Goal: Use online tool/utility: Utilize a website feature to perform a specific function

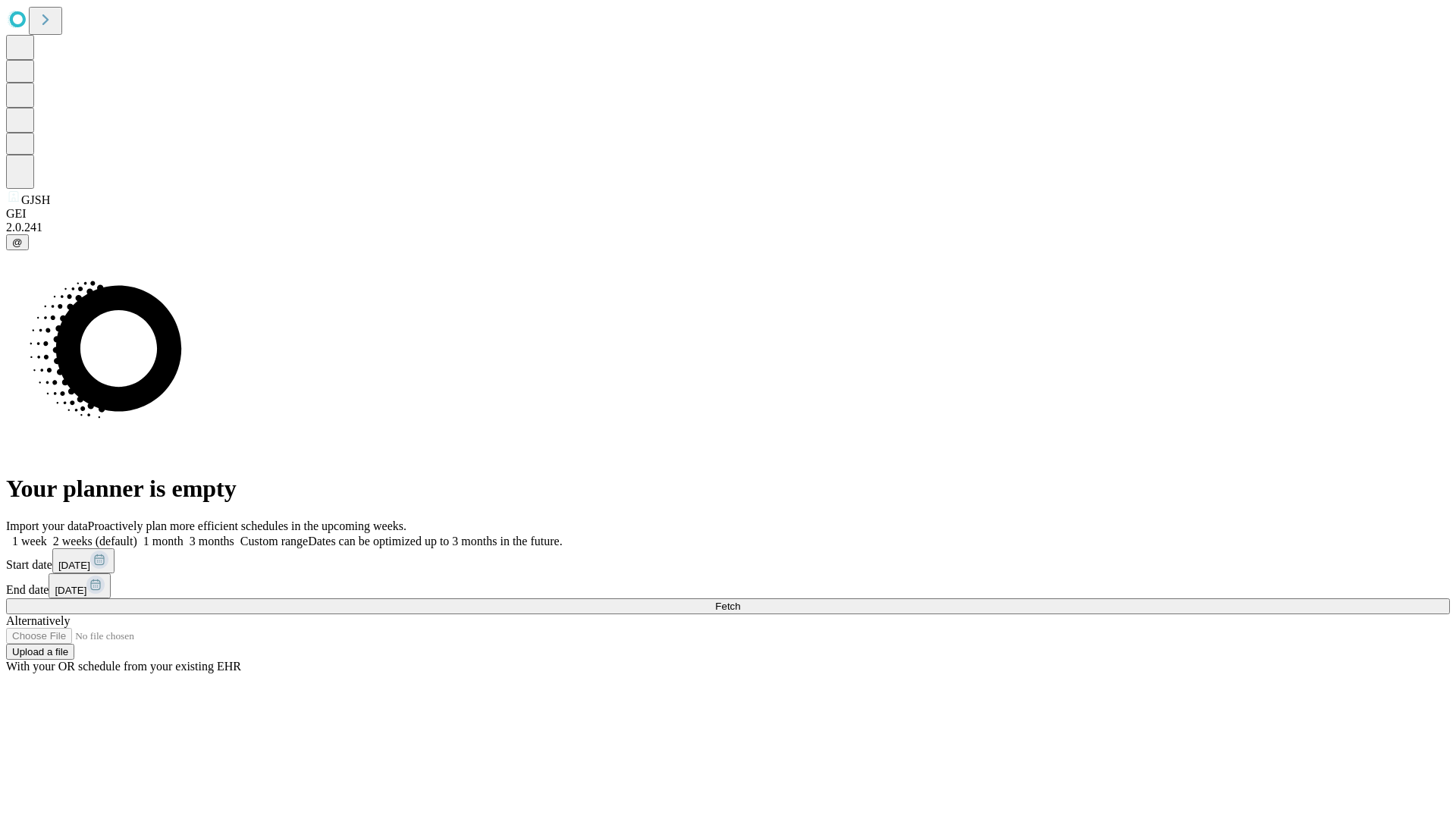
click at [137, 534] on label "2 weeks (default)" at bounding box center [92, 540] width 90 height 13
click at [740, 600] on span "Fetch" at bounding box center [728, 606] width 25 height 12
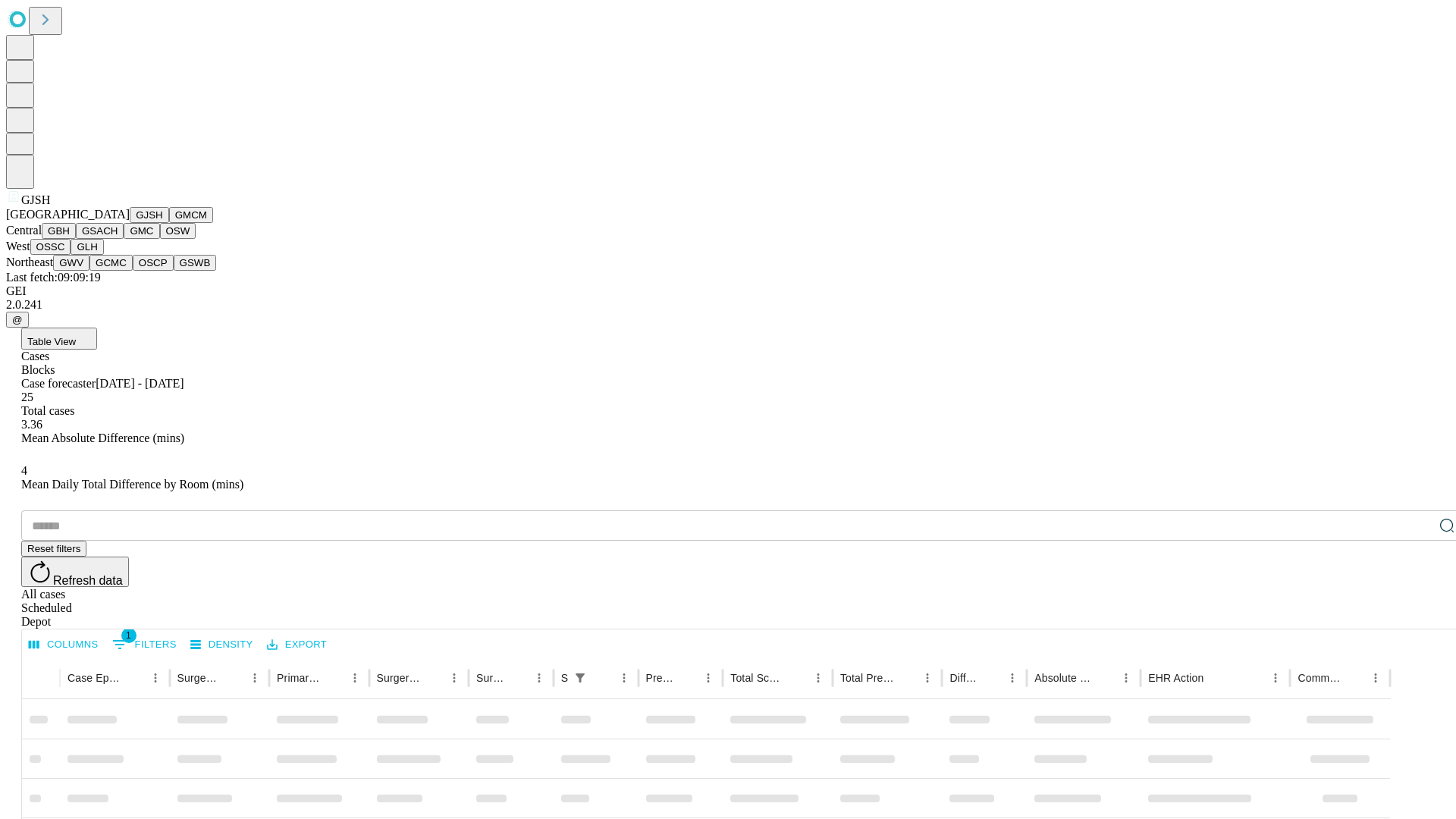
click at [169, 223] on button "GMCM" at bounding box center [191, 215] width 44 height 16
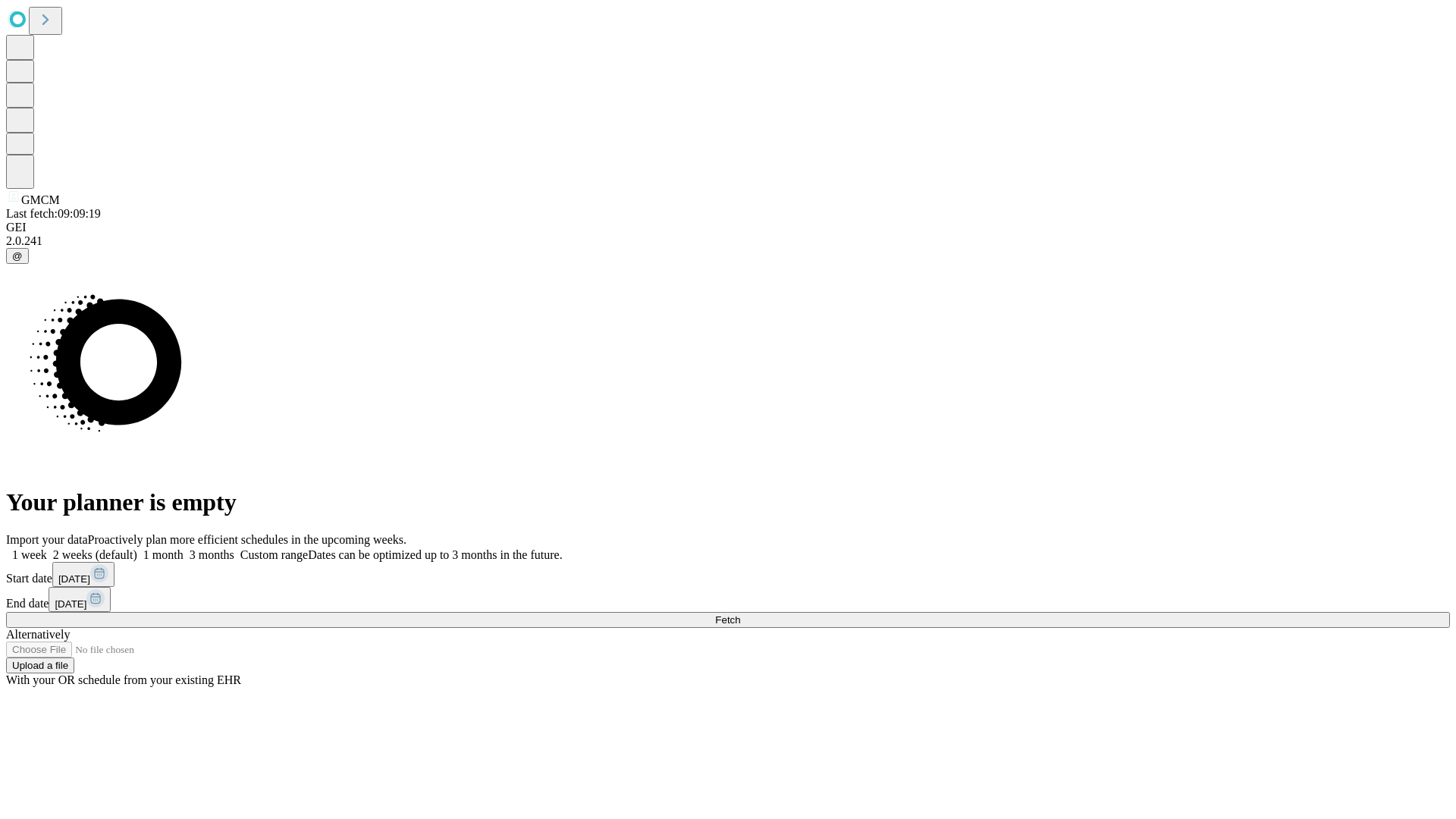
click at [137, 548] on label "2 weeks (default)" at bounding box center [92, 554] width 90 height 13
click at [740, 614] on span "Fetch" at bounding box center [728, 619] width 25 height 12
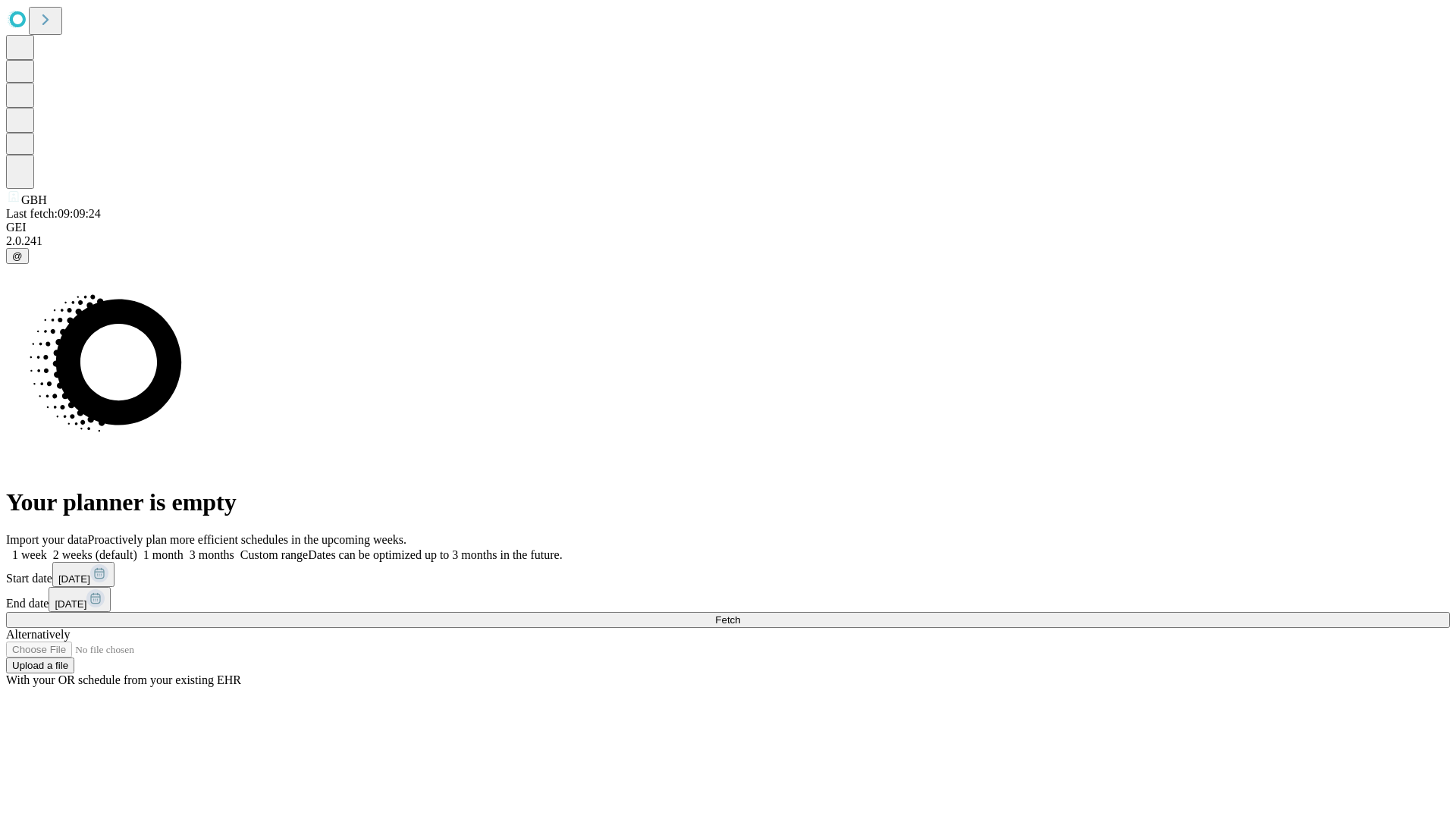
click at [137, 548] on label "2 weeks (default)" at bounding box center [92, 554] width 90 height 13
click at [740, 614] on span "Fetch" at bounding box center [728, 619] width 25 height 12
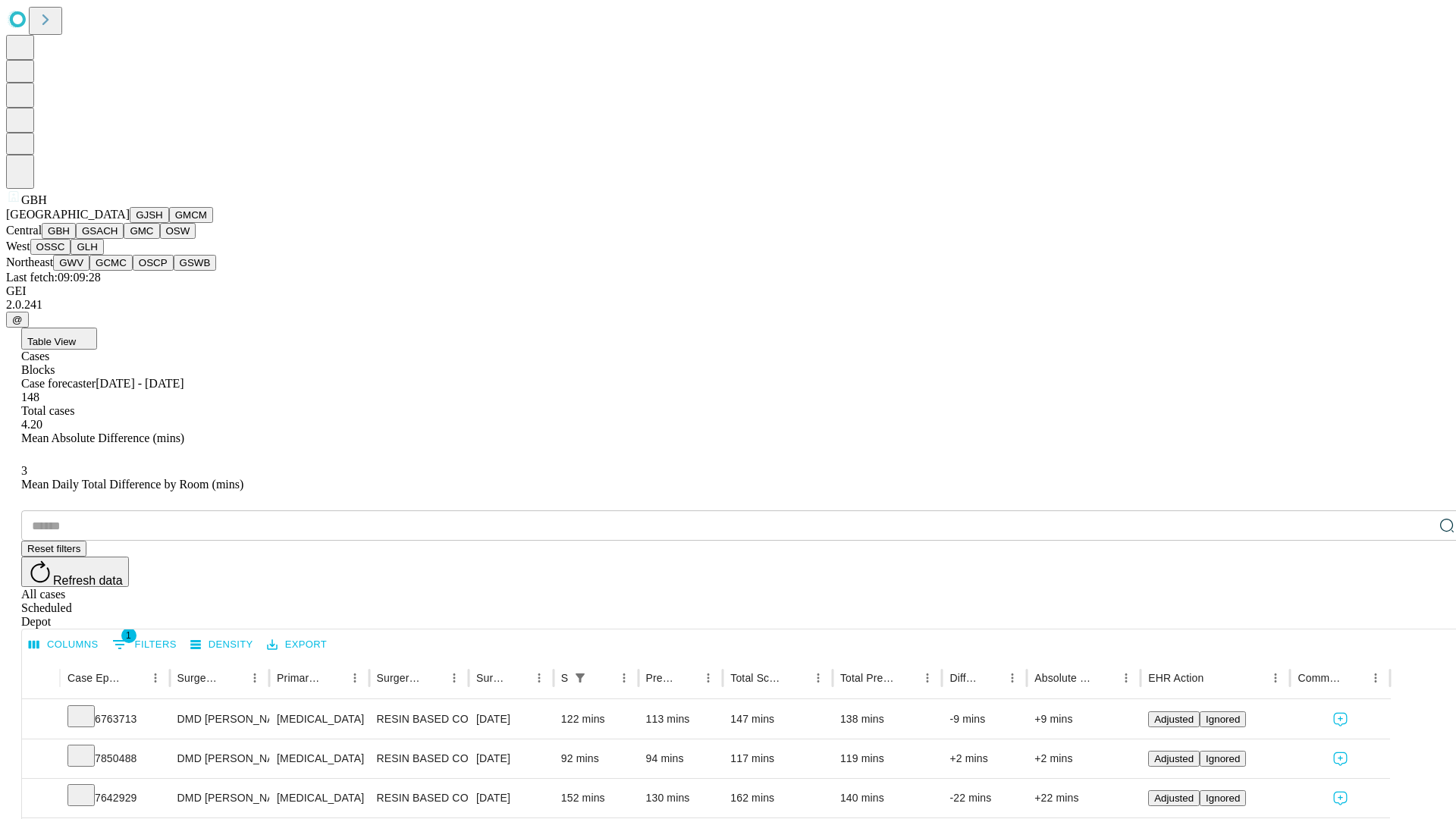
click at [117, 239] on button "GSACH" at bounding box center [100, 231] width 48 height 16
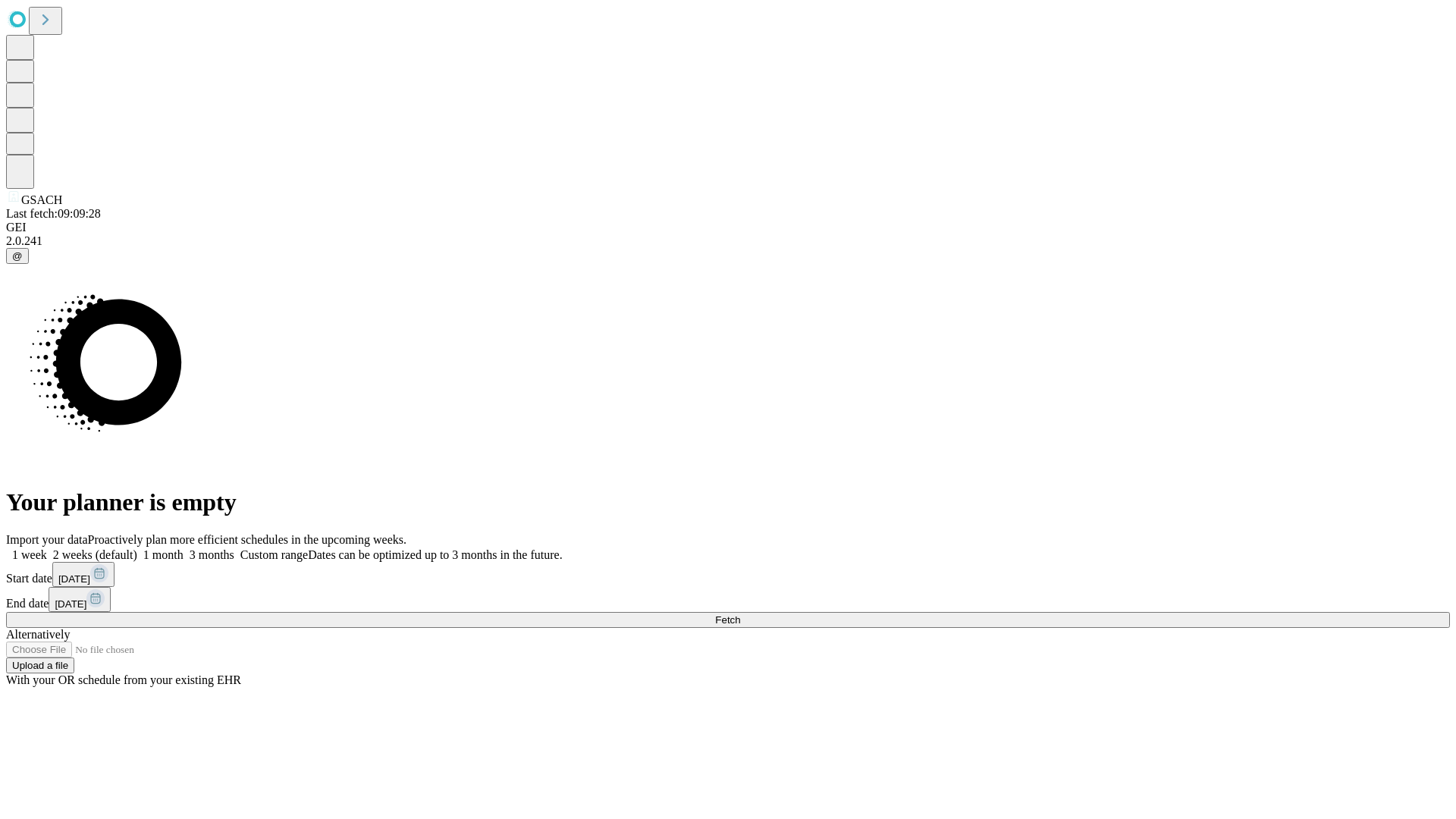
click at [137, 548] on label "2 weeks (default)" at bounding box center [92, 554] width 90 height 13
click at [740, 614] on span "Fetch" at bounding box center [728, 619] width 25 height 12
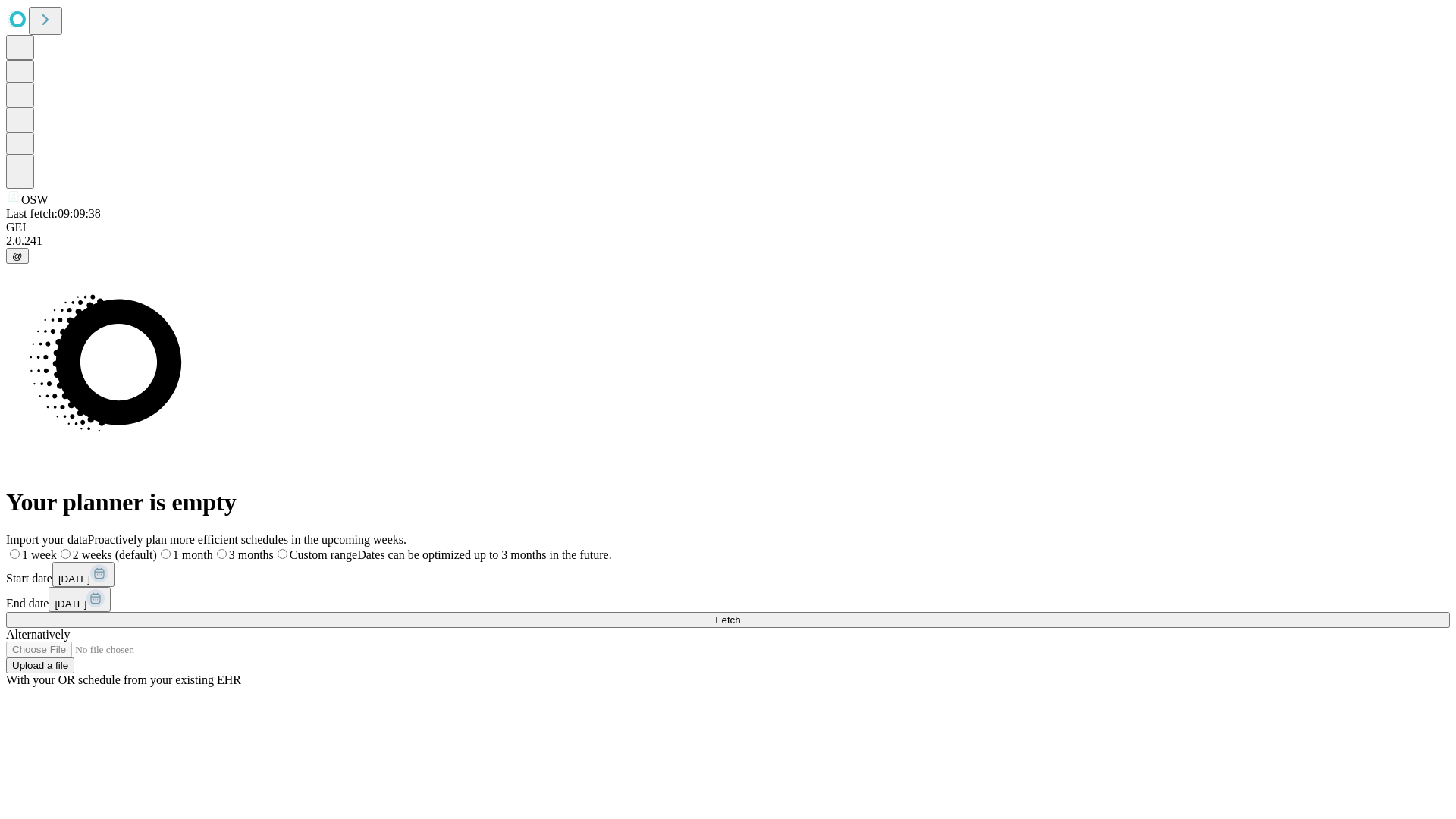
click at [740, 614] on span "Fetch" at bounding box center [728, 619] width 25 height 12
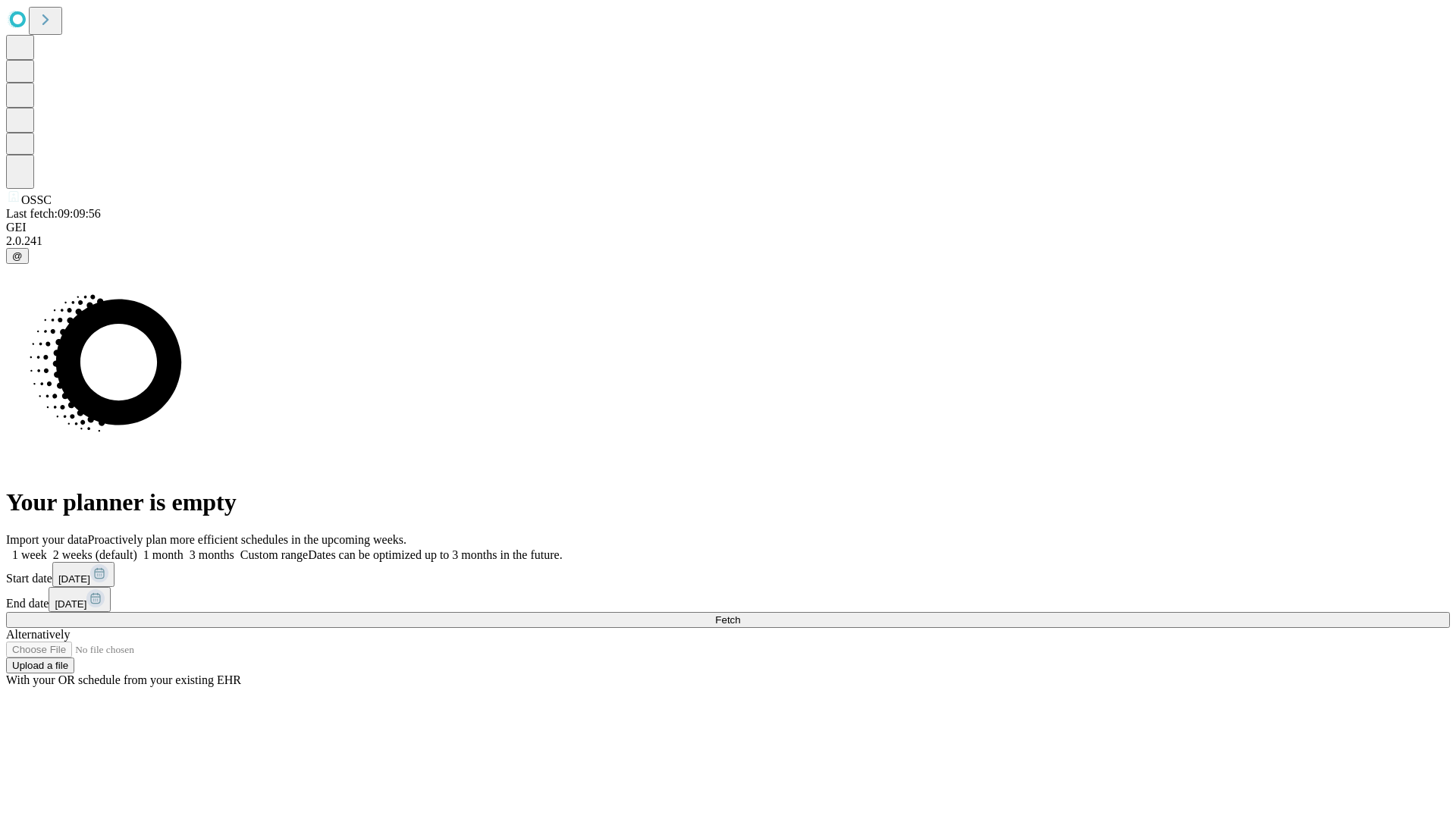
click at [137, 548] on label "2 weeks (default)" at bounding box center [92, 554] width 90 height 13
click at [740, 614] on span "Fetch" at bounding box center [728, 619] width 25 height 12
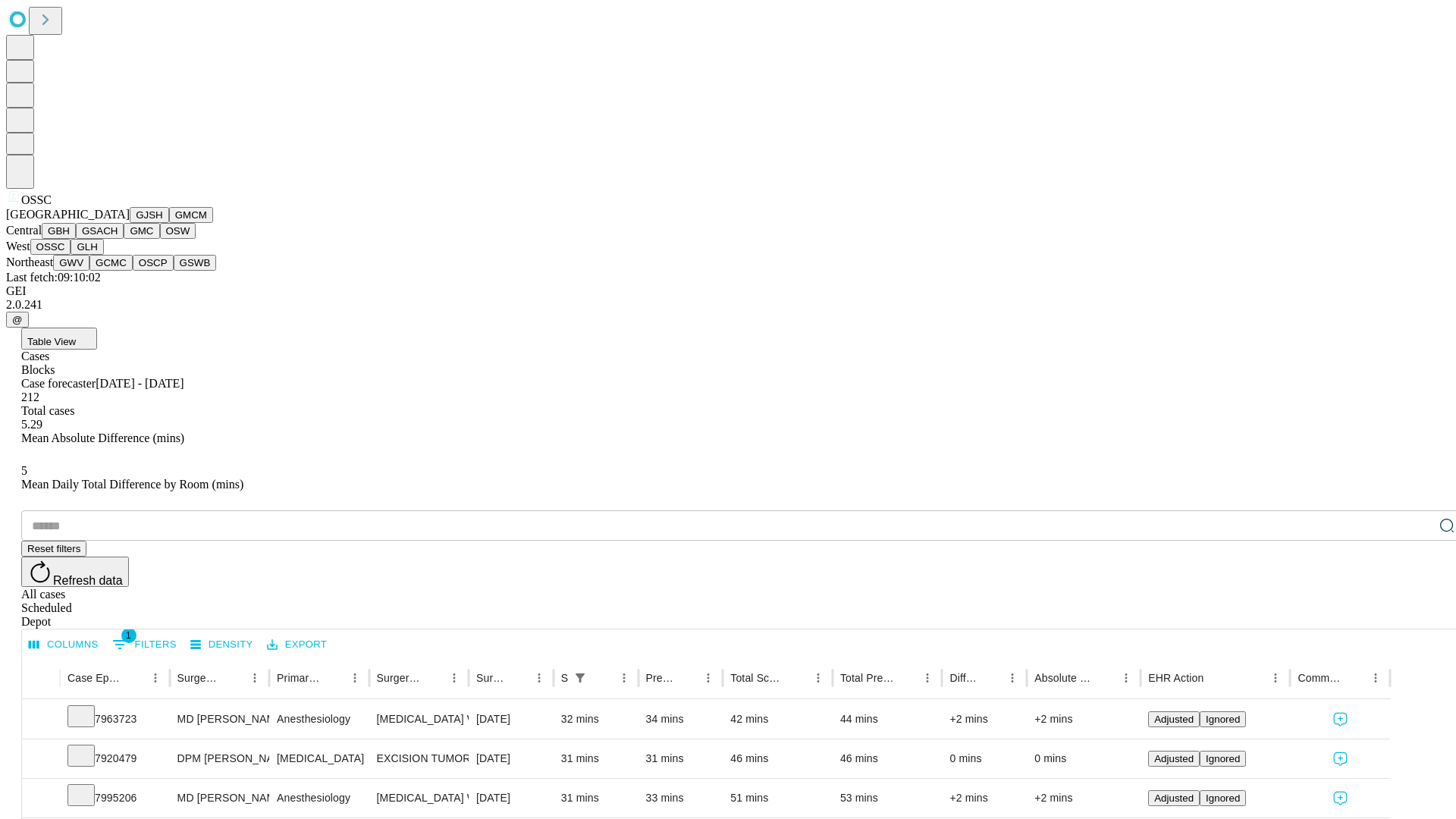
click at [103, 255] on button "GLH" at bounding box center [87, 247] width 33 height 16
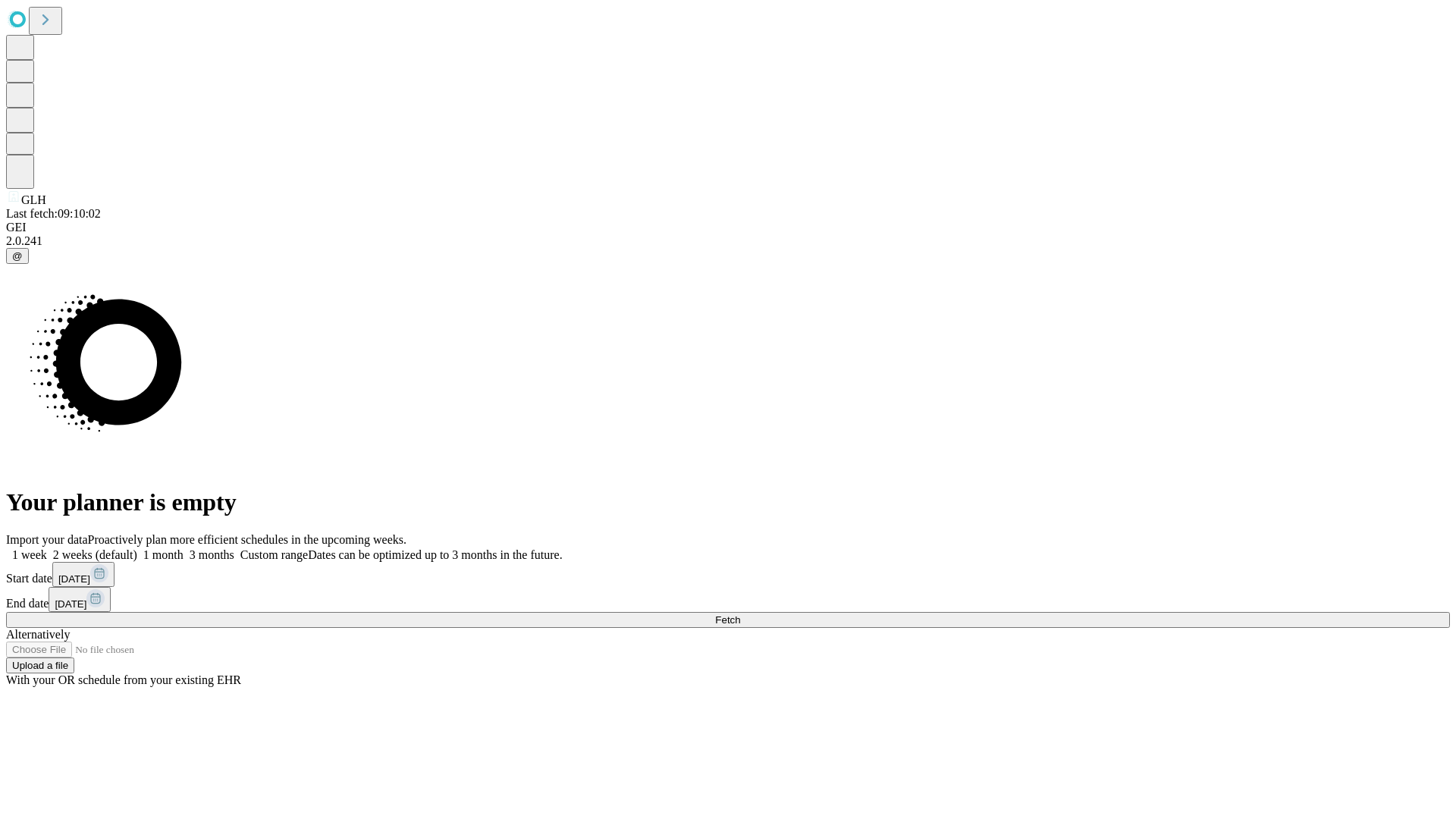
click at [137, 548] on label "2 weeks (default)" at bounding box center [92, 554] width 90 height 13
click at [740, 614] on span "Fetch" at bounding box center [728, 619] width 25 height 12
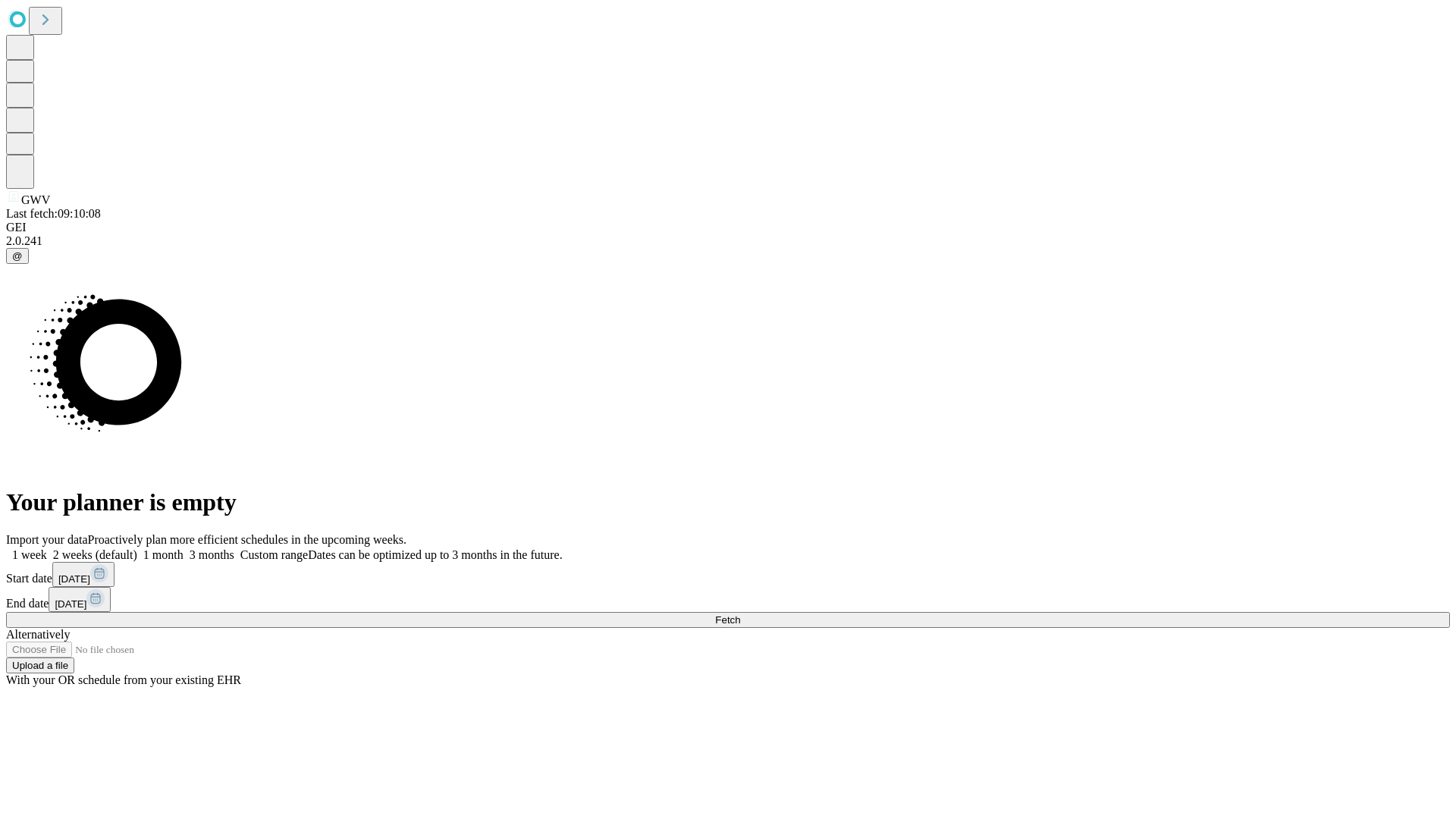
click at [740, 614] on span "Fetch" at bounding box center [728, 619] width 25 height 12
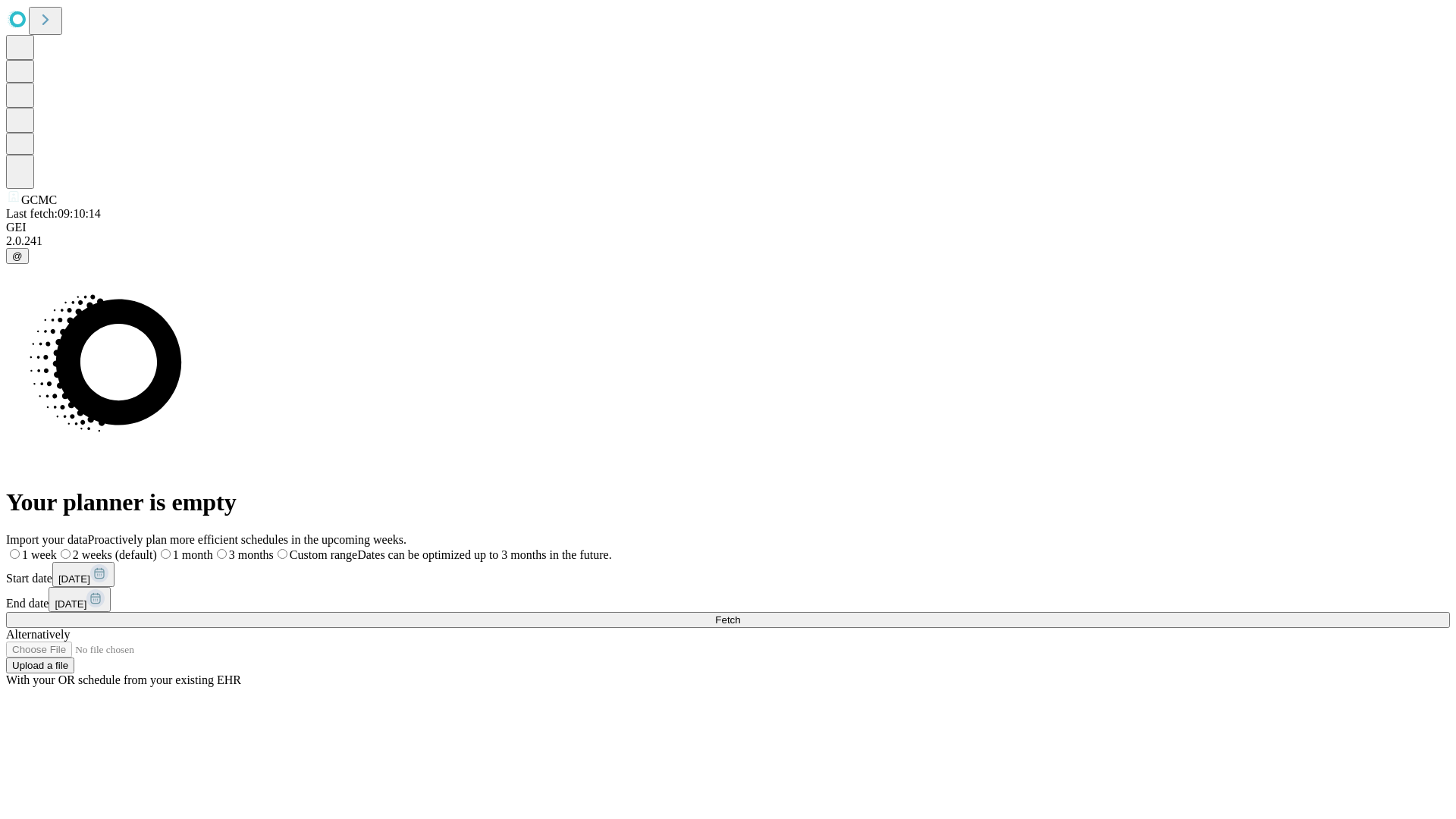
click at [157, 548] on label "2 weeks (default)" at bounding box center [106, 554] width 100 height 13
click at [740, 614] on span "Fetch" at bounding box center [728, 619] width 25 height 12
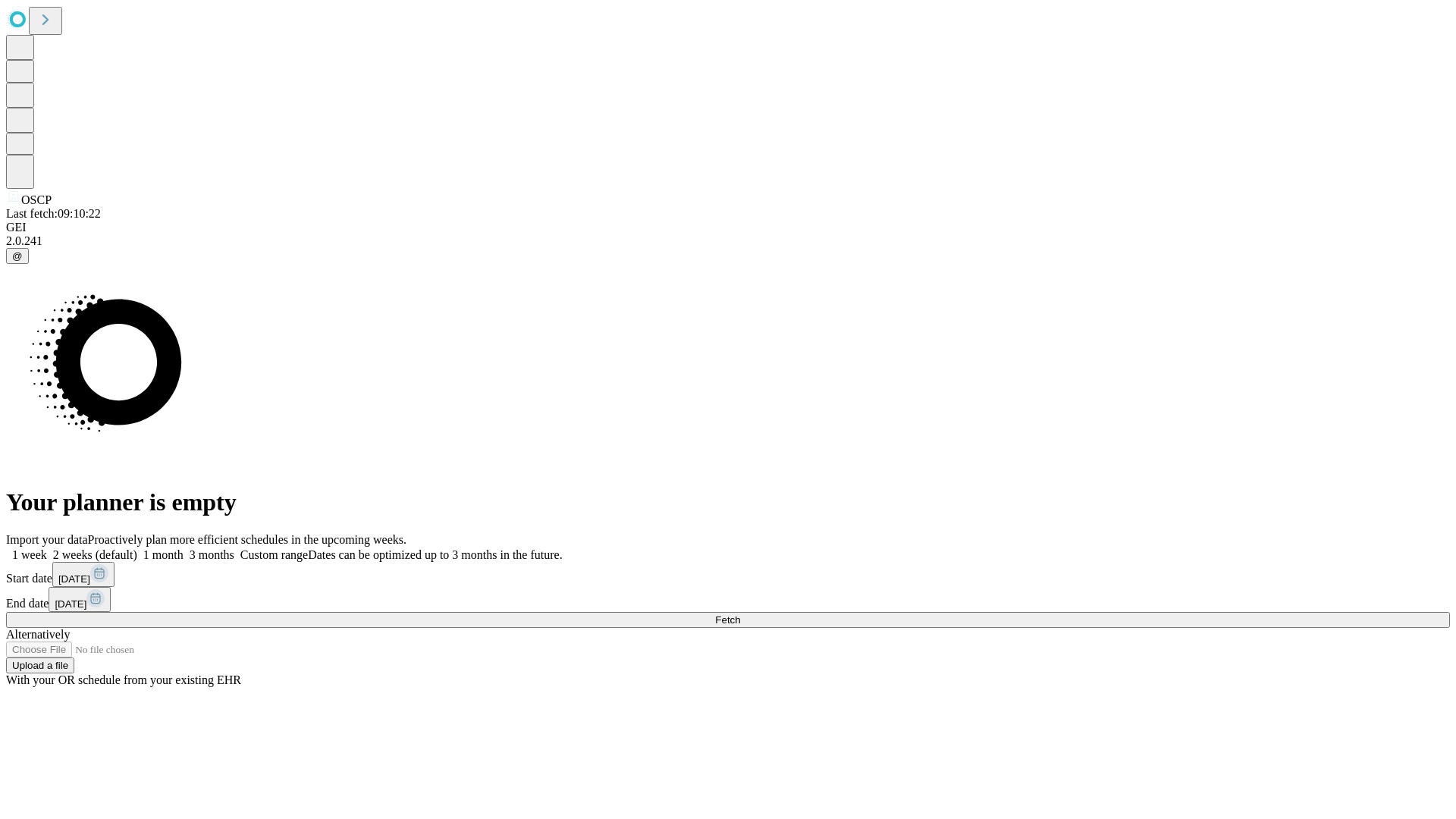
click at [137, 548] on label "2 weeks (default)" at bounding box center [92, 554] width 90 height 13
click at [740, 614] on span "Fetch" at bounding box center [728, 619] width 25 height 12
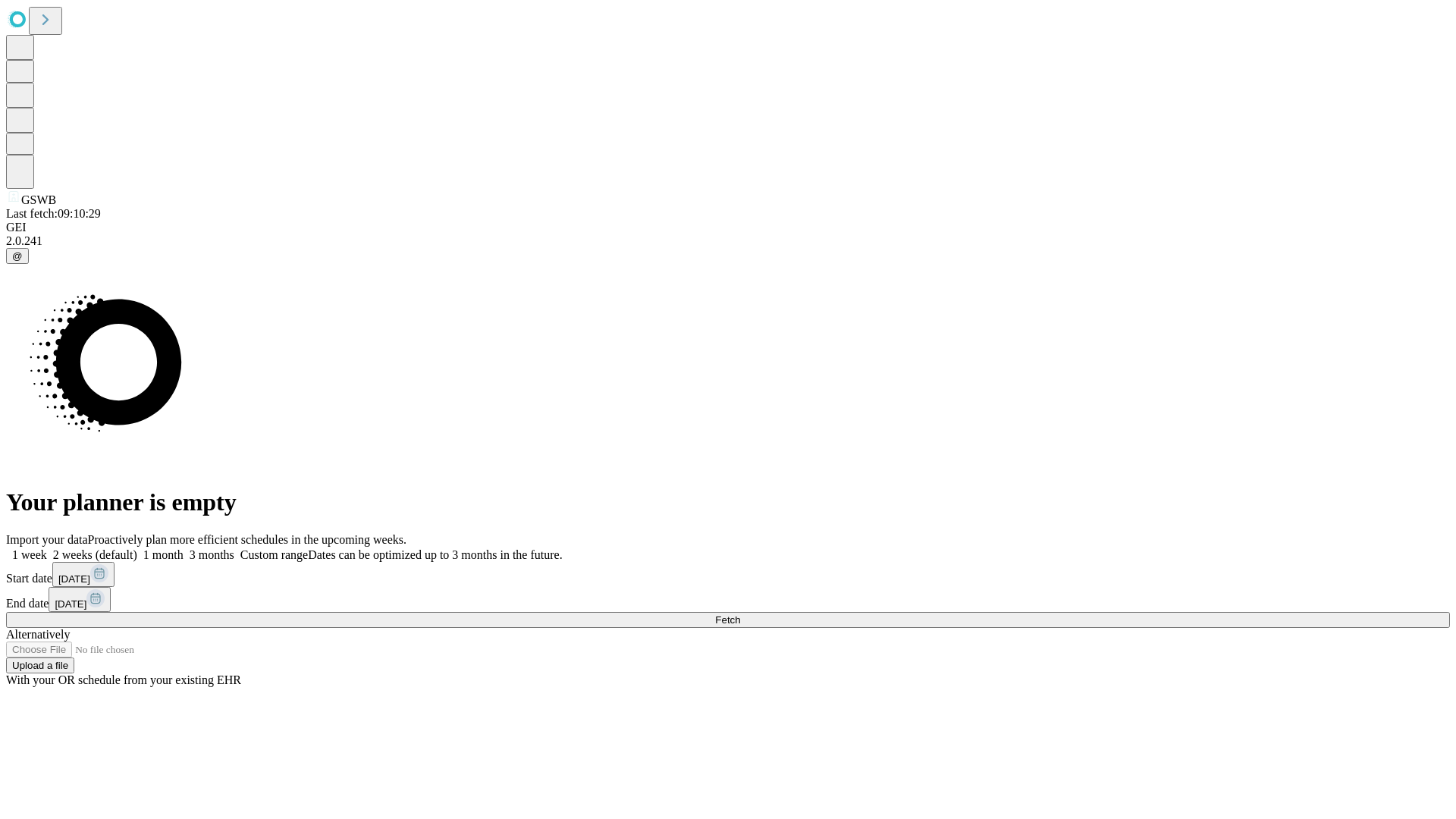
click at [137, 548] on label "2 weeks (default)" at bounding box center [92, 554] width 90 height 13
click at [740, 614] on span "Fetch" at bounding box center [728, 619] width 25 height 12
